Goal: Find specific page/section: Find specific page/section

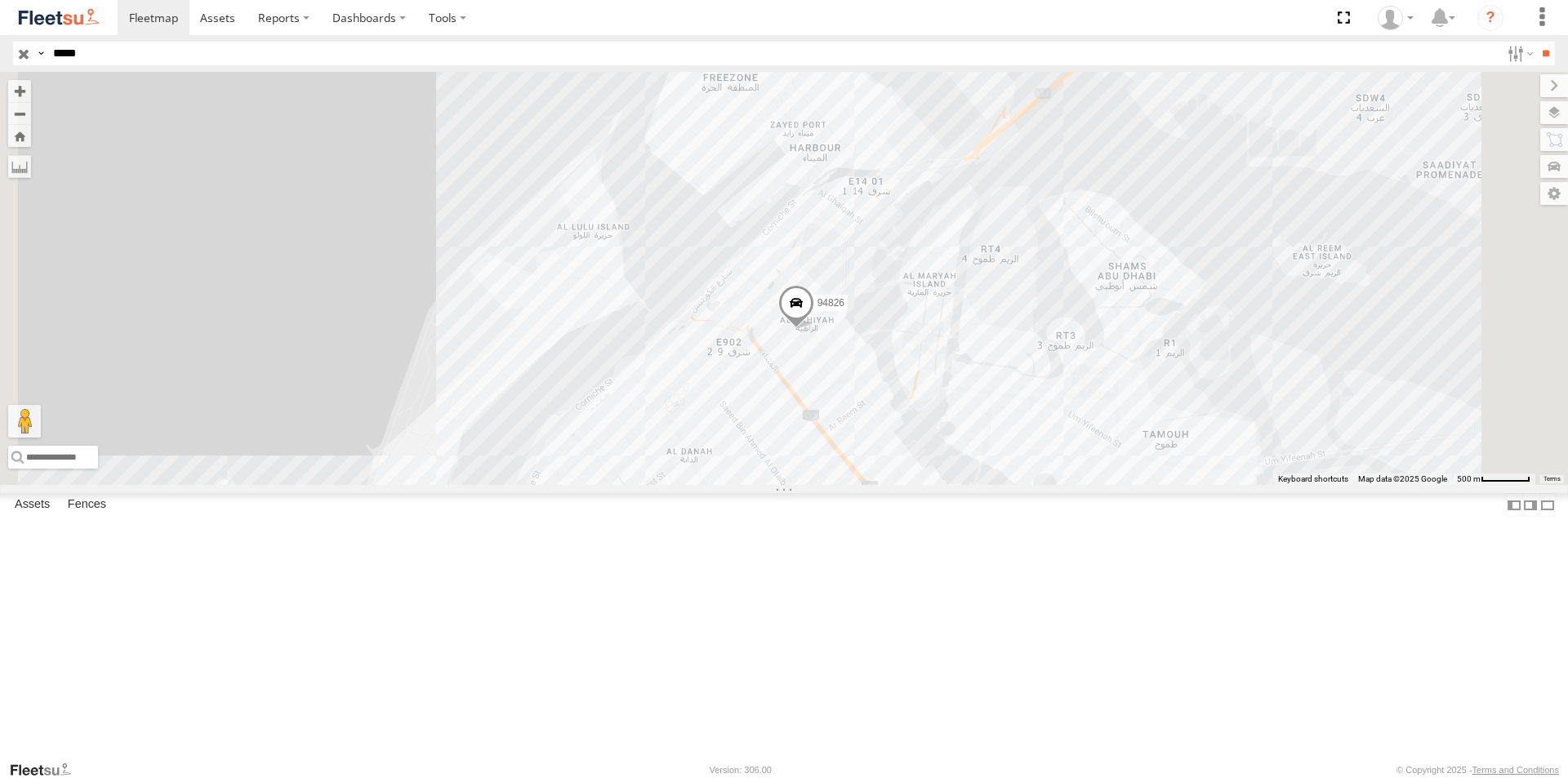
click at [0, 48] on header "Search Query Asset ID Asset Label Registration Manufacturer Model VIN Job ID" at bounding box center [784, 53] width 1568 height 37
click at [0, 0] on div "94826" at bounding box center [0, 0] width 0 height 0
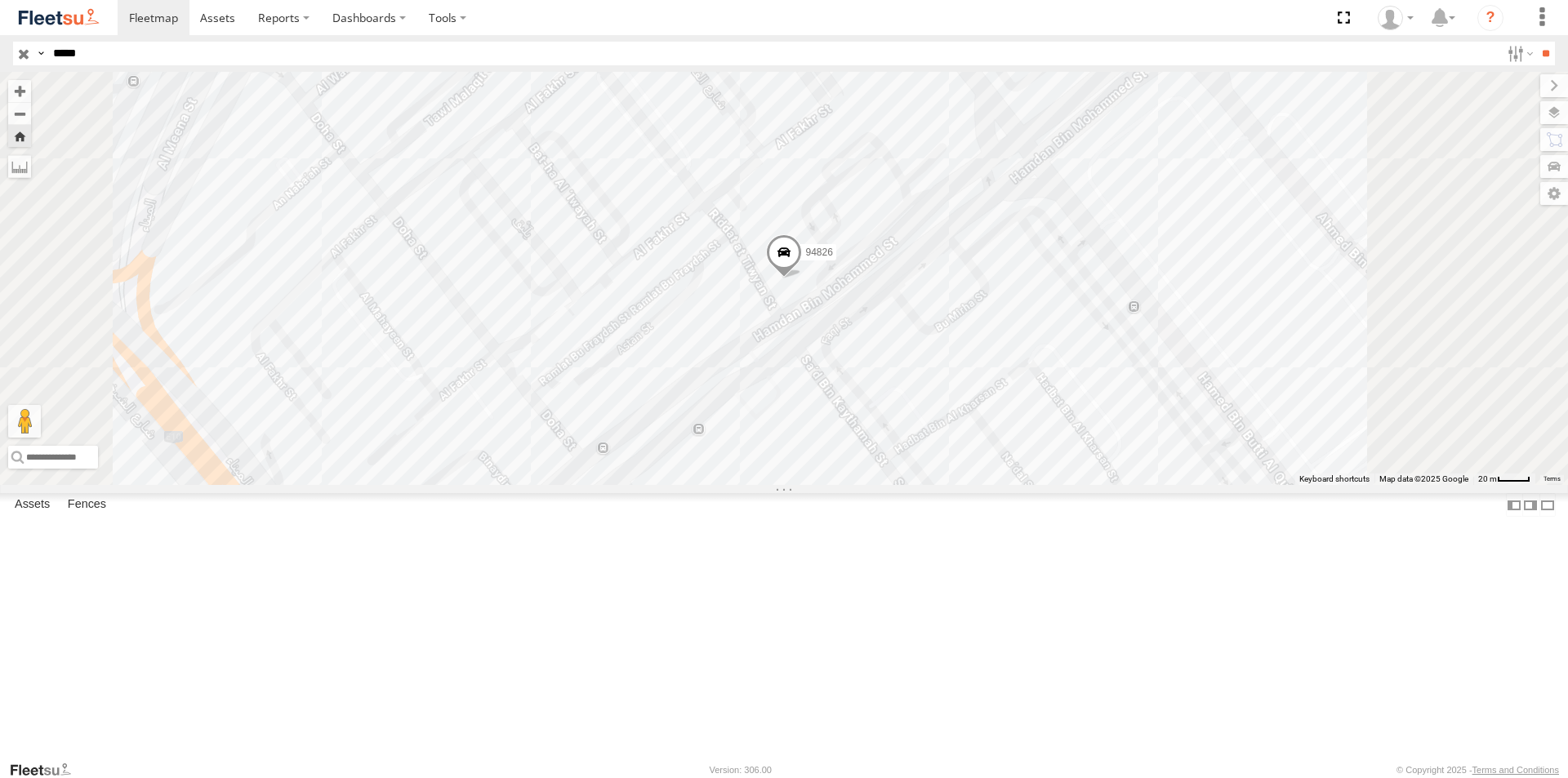
drag, startPoint x: 99, startPoint y: 46, endPoint x: 0, endPoint y: 46, distance: 99.0
click at [0, 46] on header "Search Query Asset ID Asset Label Registration Manufacturer Model VIN Job ID" at bounding box center [784, 53] width 1568 height 37
type input "*****"
click at [1536, 42] on input "**" at bounding box center [1546, 54] width 19 height 24
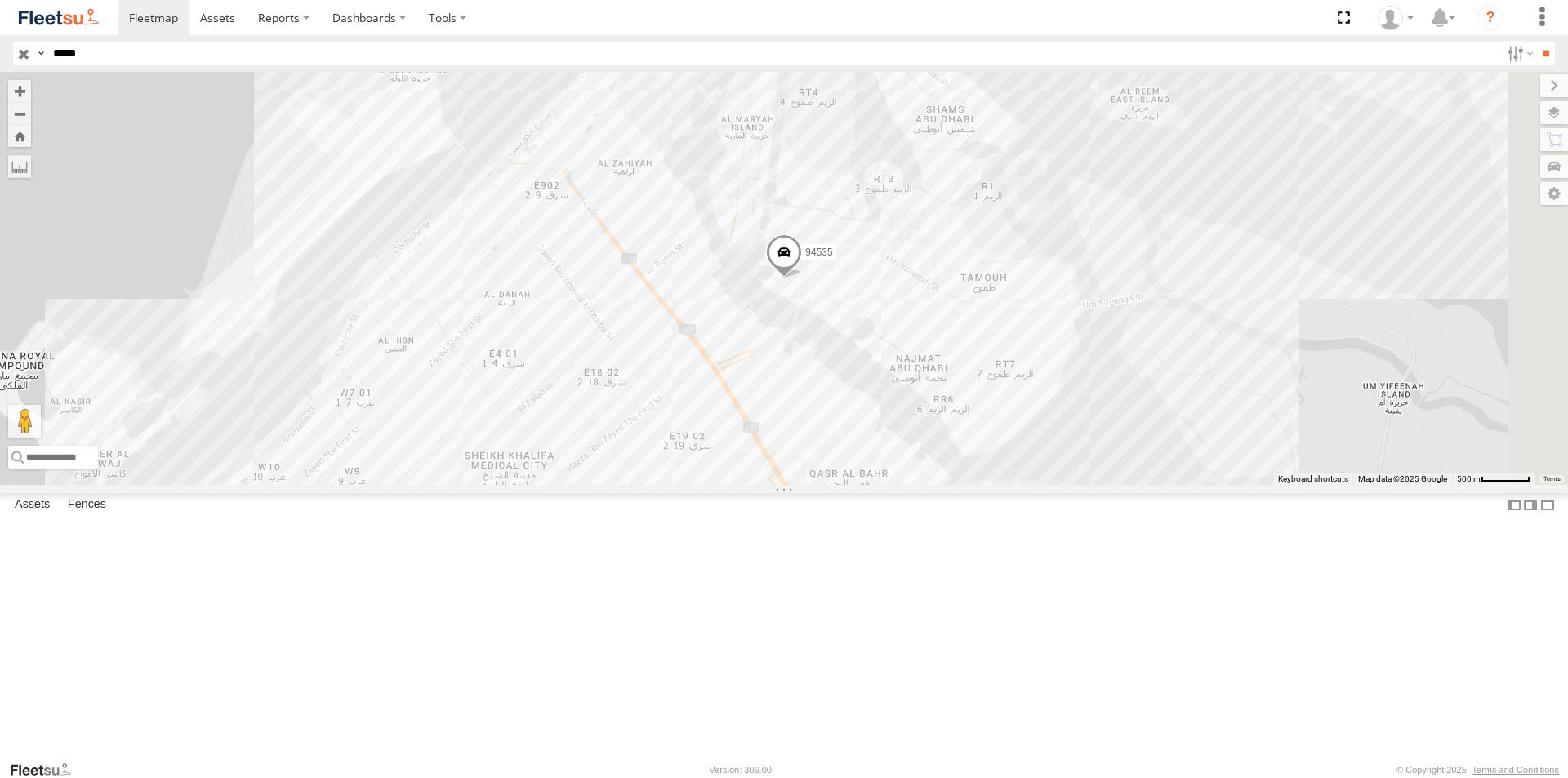
click at [802, 278] on span at bounding box center [784, 256] width 36 height 44
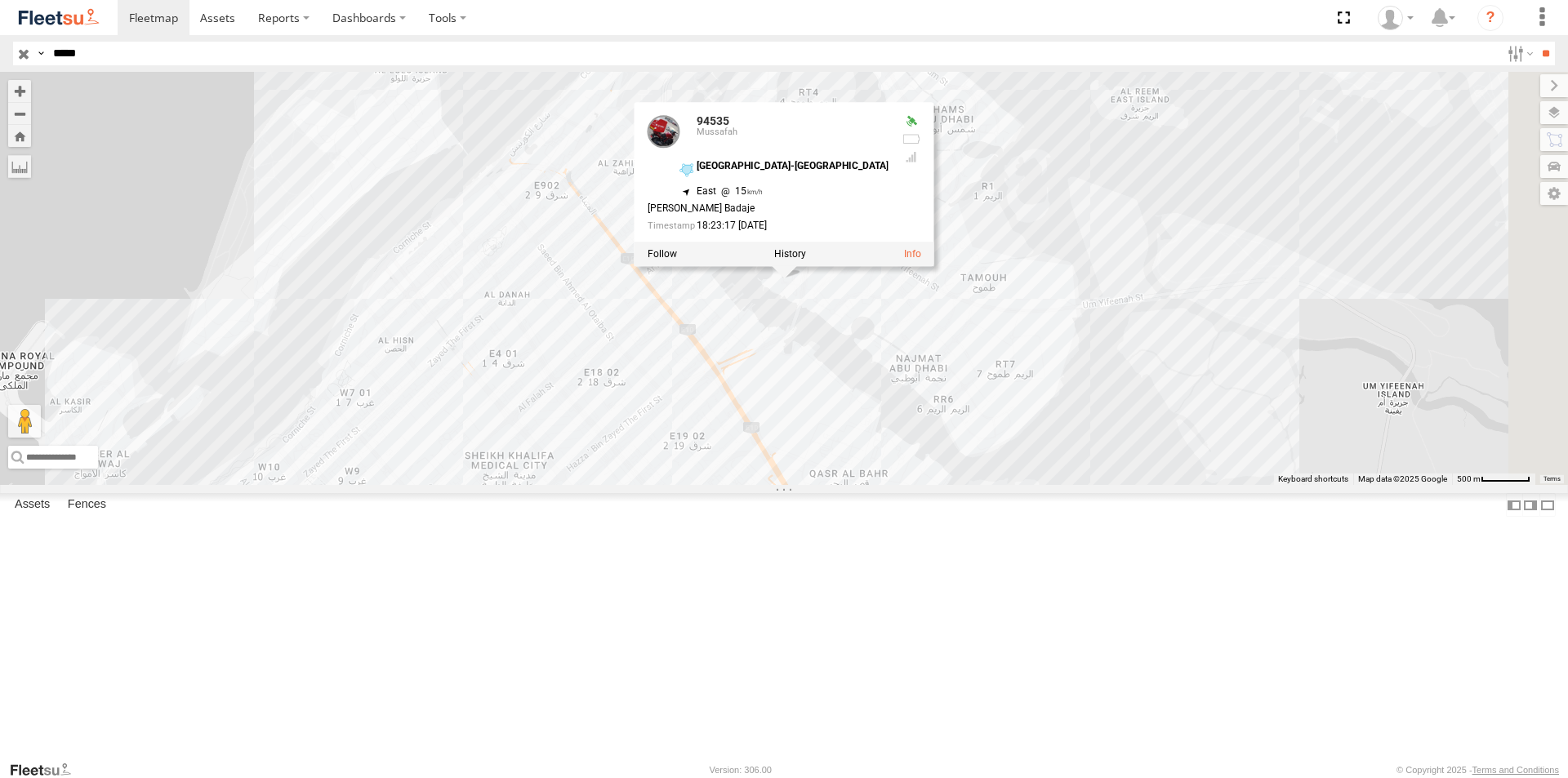
click at [893, 434] on div "94535 94535 [GEOGRAPHIC_DATA]-[GEOGRAPHIC_DATA] 24.48911 , 54.39411 [GEOGRAPHIC…" at bounding box center [784, 277] width 1568 height 413
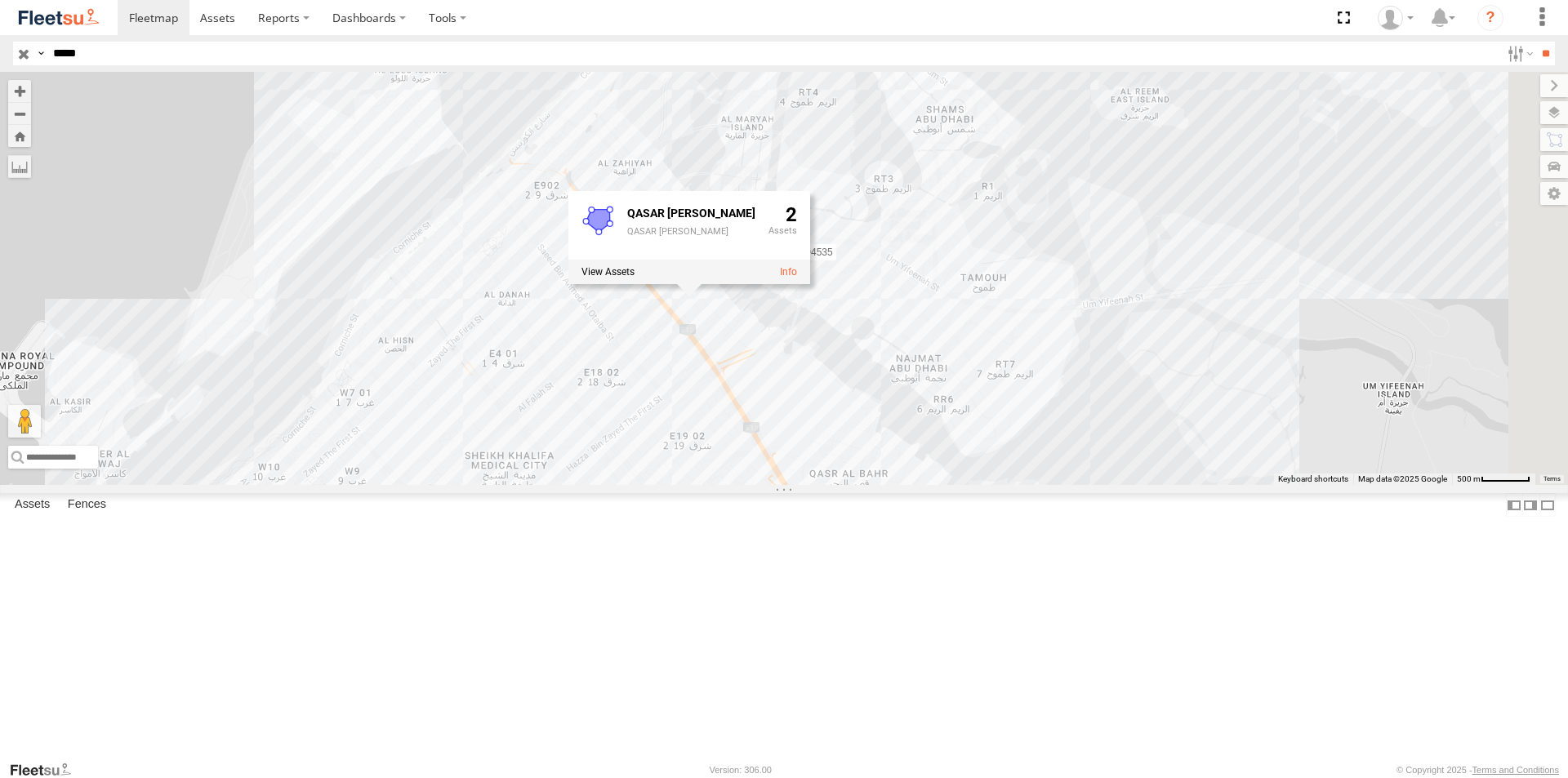
click at [1050, 464] on div "94535 QASAR [PERSON_NAME] QASAR [PERSON_NAME] 2" at bounding box center [784, 277] width 1568 height 413
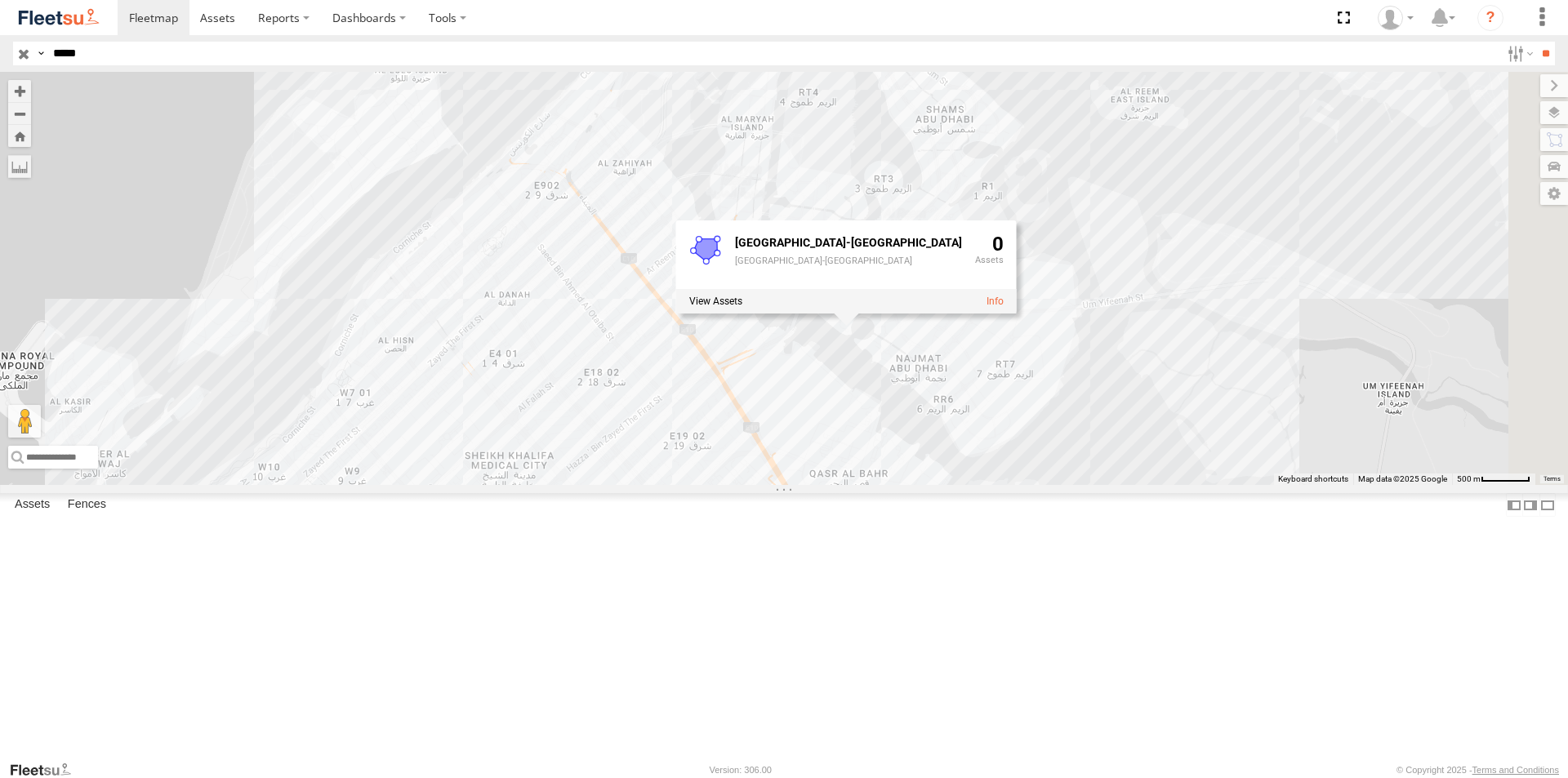
click at [979, 274] on div "94535 [GEOGRAPHIC_DATA]-[GEOGRAPHIC_DATA] [GEOGRAPHIC_DATA]-[GEOGRAPHIC_DATA] 0" at bounding box center [784, 277] width 1568 height 413
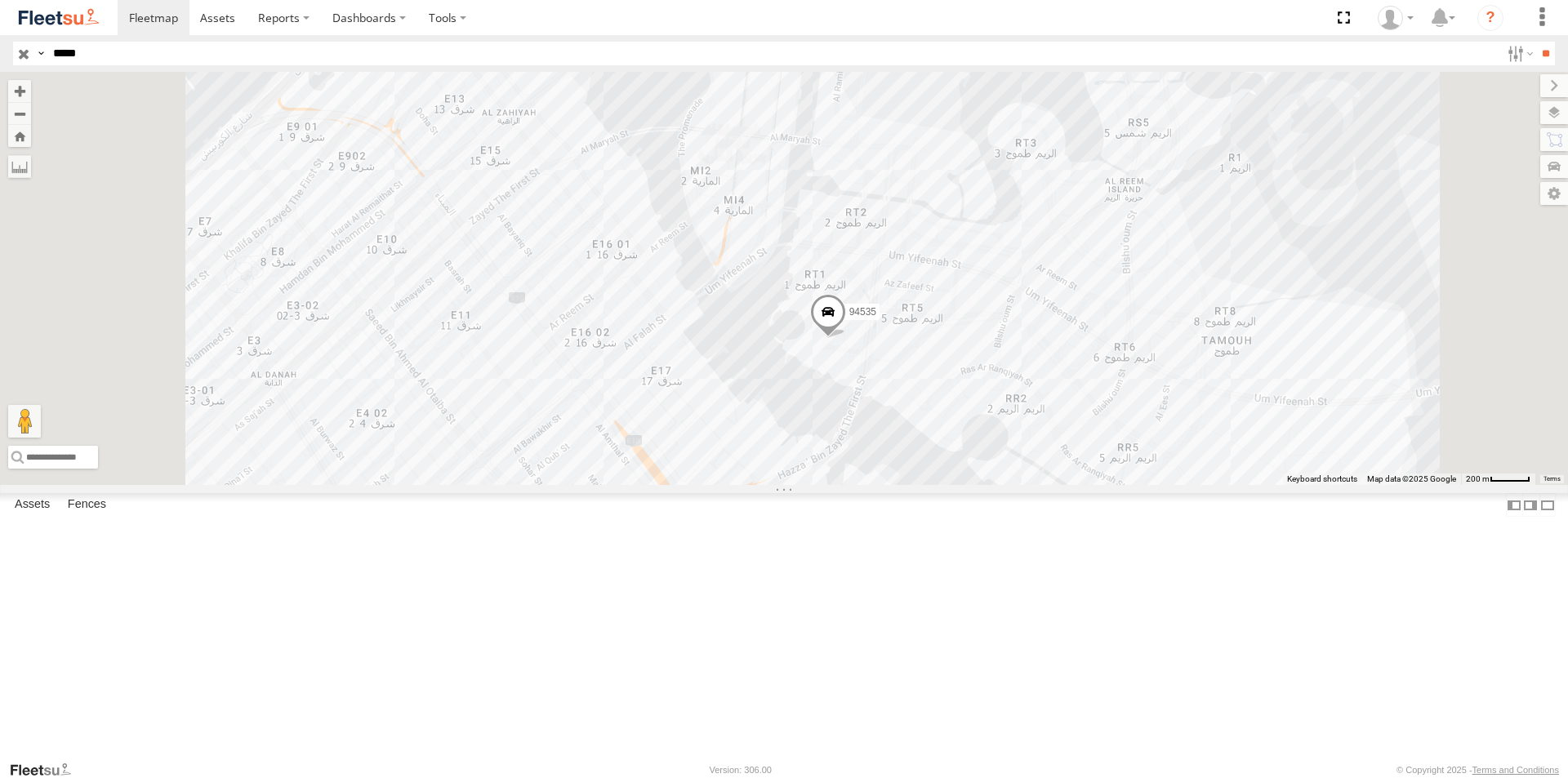
click at [0, 0] on div "Mussafah" at bounding box center [0, 0] width 0 height 0
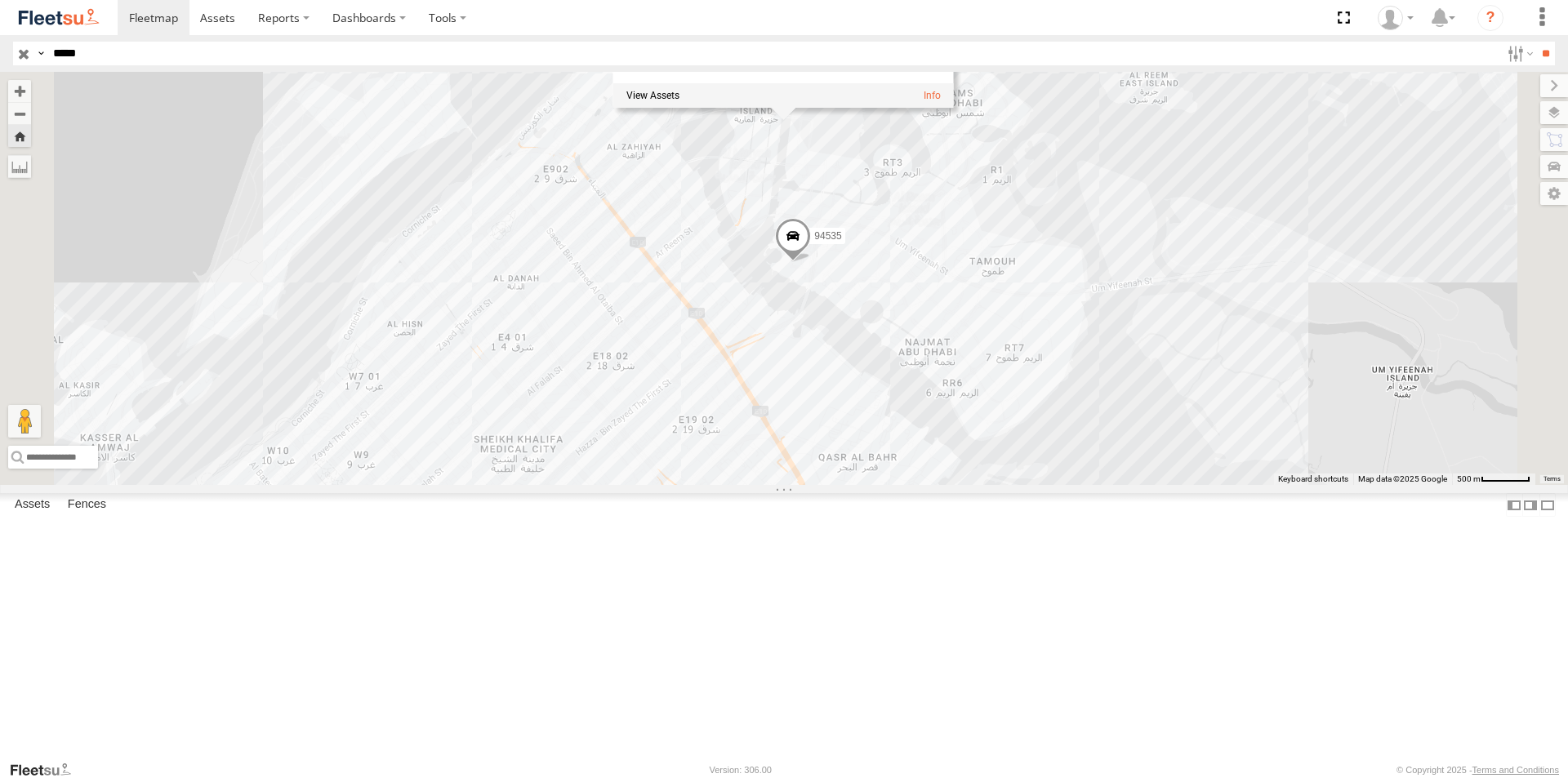
click at [811, 262] on span at bounding box center [793, 240] width 36 height 44
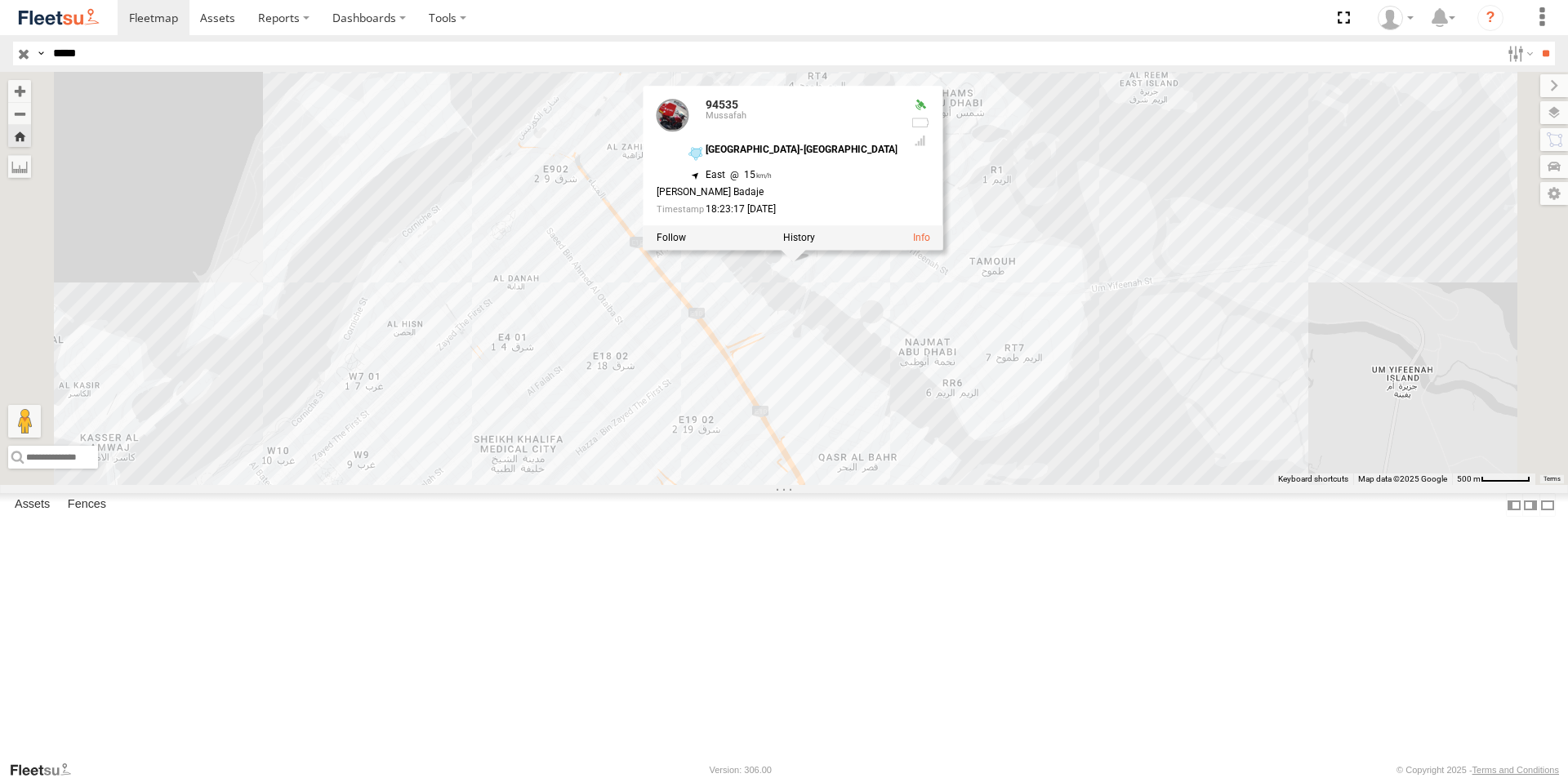
click at [966, 402] on div "94535 94535 [GEOGRAPHIC_DATA]-[GEOGRAPHIC_DATA] 24.48911 , 54.39411 [GEOGRAPHIC…" at bounding box center [784, 277] width 1568 height 413
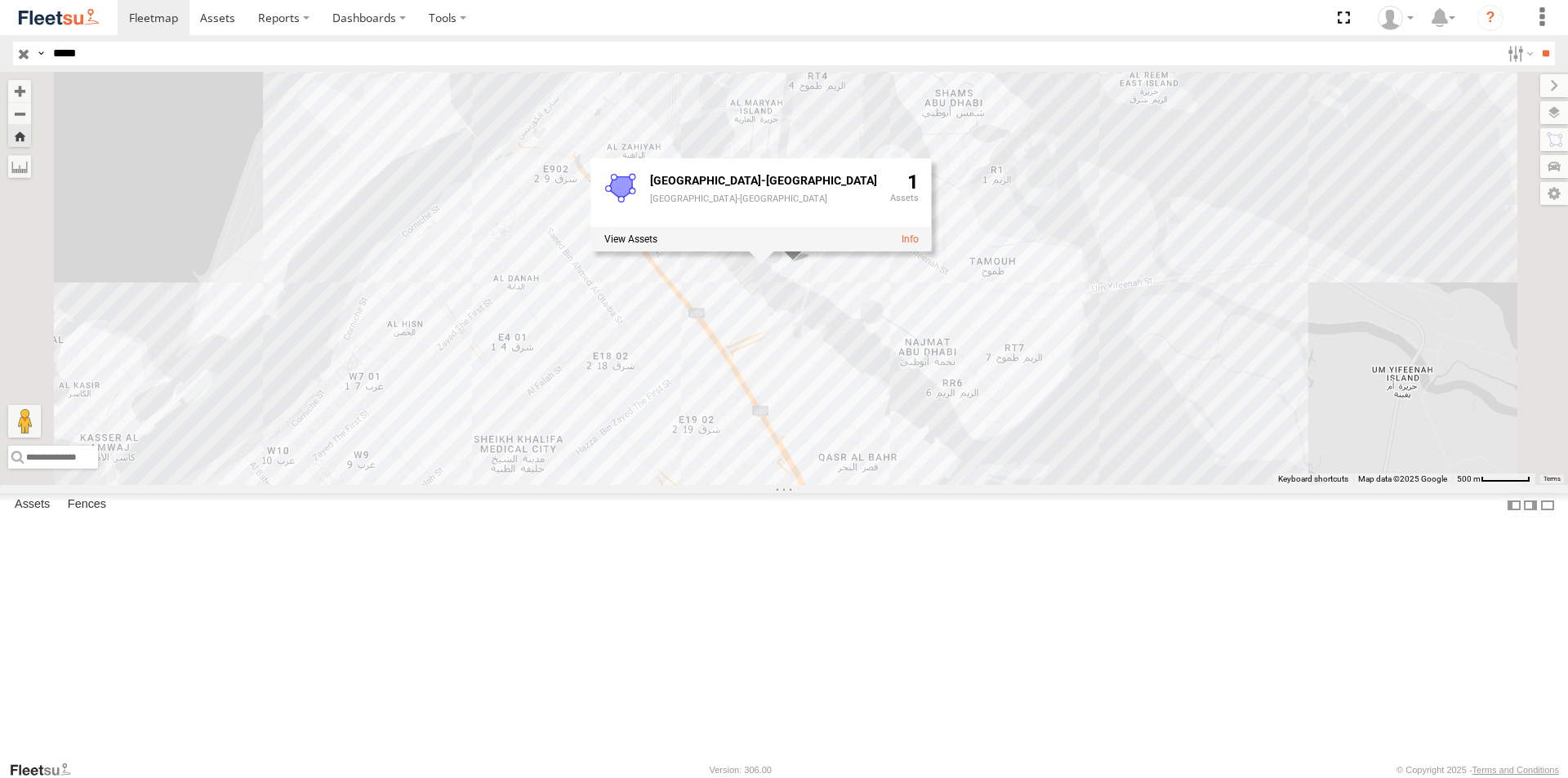
click at [811, 262] on span at bounding box center [793, 240] width 36 height 44
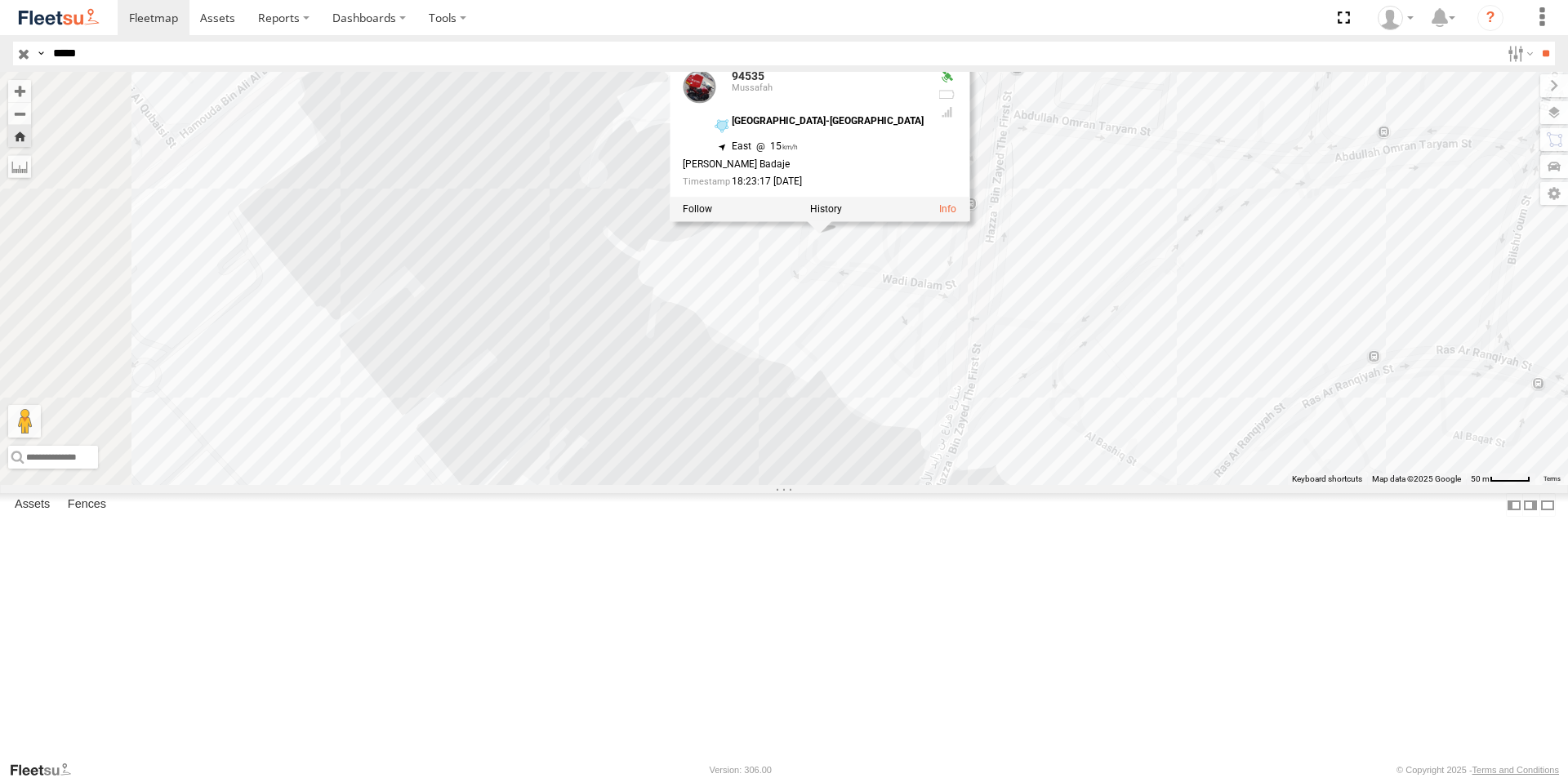
drag, startPoint x: 940, startPoint y: 380, endPoint x: 1041, endPoint y: 449, distance: 122.3
click at [1041, 449] on div "94535 94535 [GEOGRAPHIC_DATA]-[GEOGRAPHIC_DATA] 24.48911 , 54.39411 [GEOGRAPHIC…" at bounding box center [784, 277] width 1568 height 413
click at [924, 127] on div "[GEOGRAPHIC_DATA]-[GEOGRAPHIC_DATA]" at bounding box center [827, 121] width 192 height 10
click at [842, 215] on label at bounding box center [825, 209] width 32 height 11
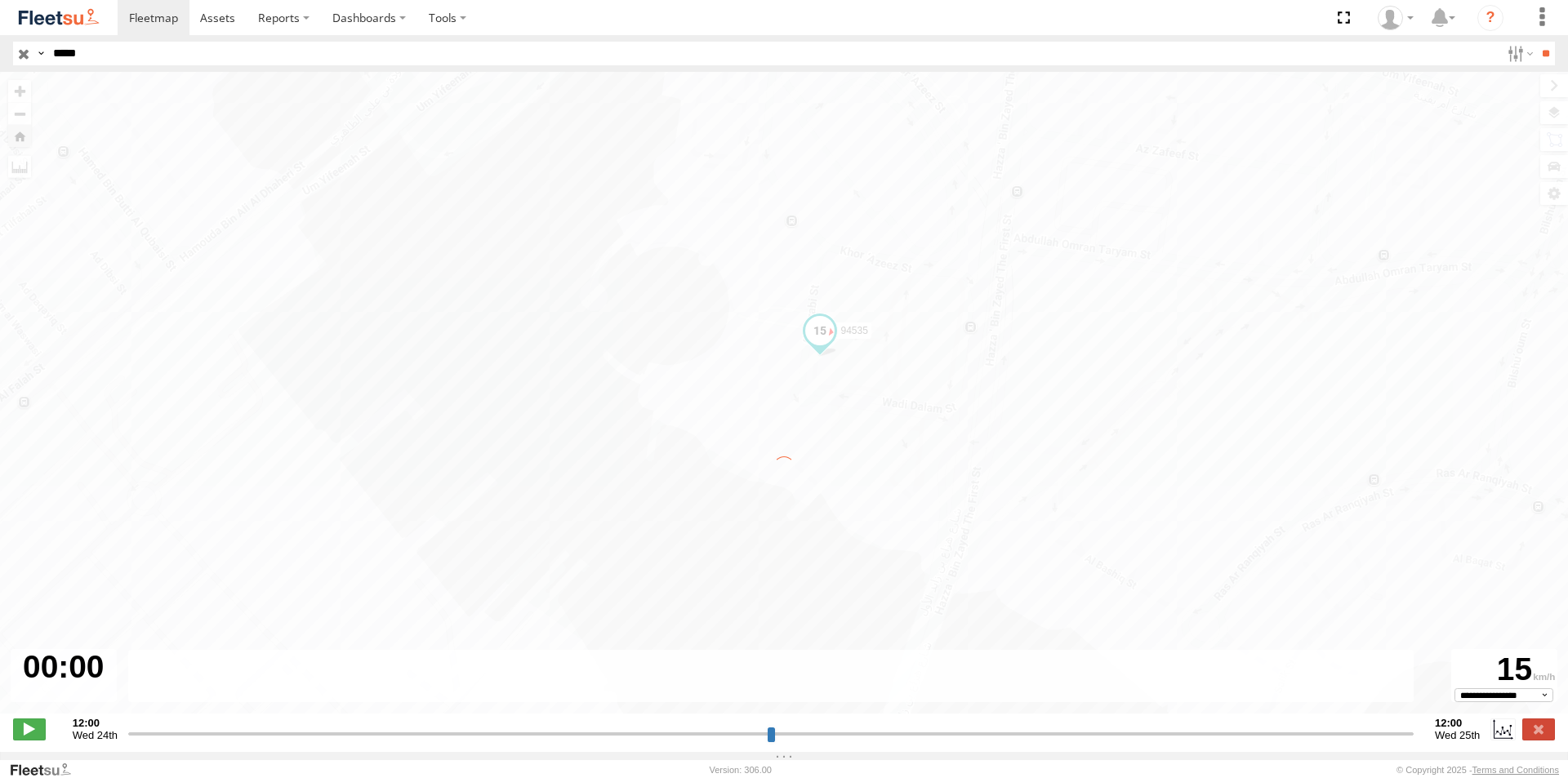
type input "**********"
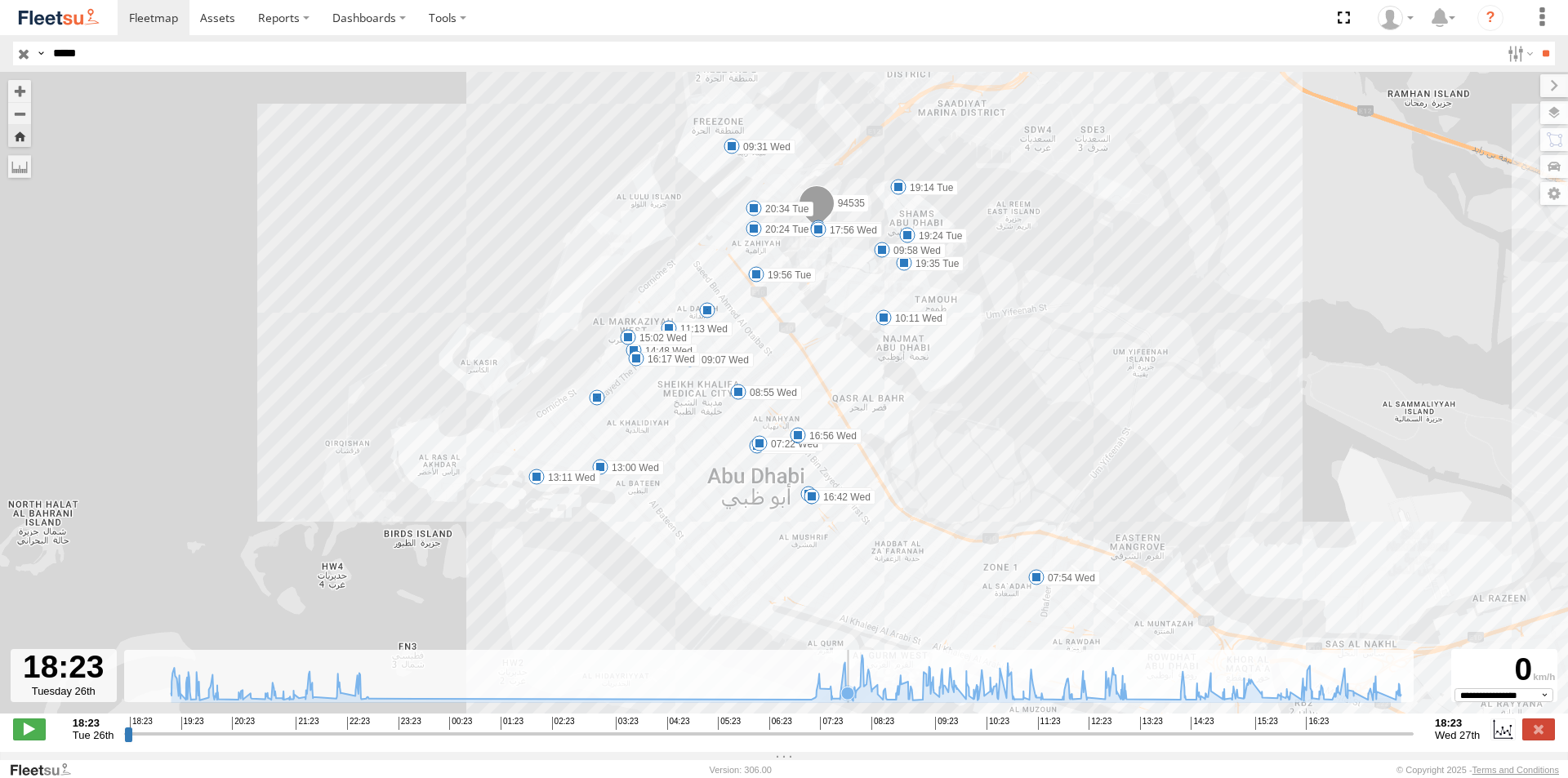
click at [848, 695] on icon at bounding box center [847, 693] width 13 height 13
click at [884, 696] on icon at bounding box center [883, 690] width 13 height 13
click at [976, 691] on icon at bounding box center [976, 684] width 13 height 13
click at [1020, 698] on icon at bounding box center [786, 678] width 1246 height 46
click at [1056, 701] on icon at bounding box center [786, 678] width 1246 height 46
